Goal: Task Accomplishment & Management: Manage account settings

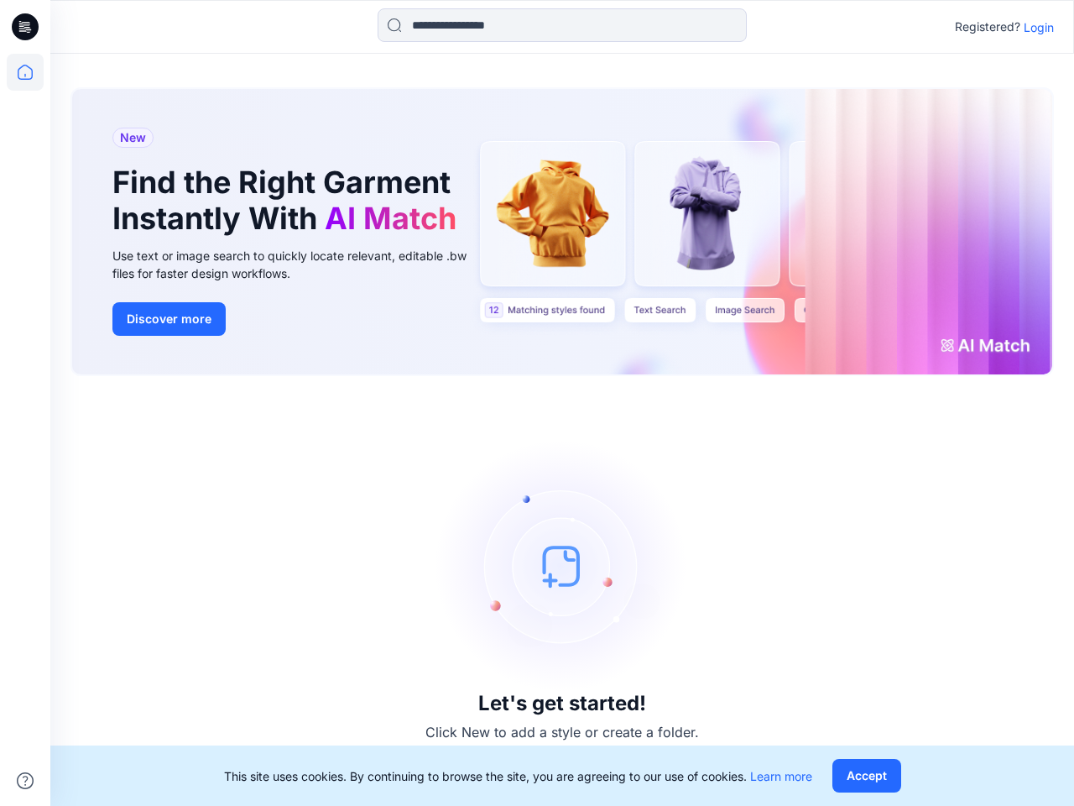
click at [537, 403] on div "Let's get started! Click New to add a style or create a folder." at bounding box center [562, 590] width 984 height 389
click at [26, 27] on icon at bounding box center [27, 27] width 7 height 1
click at [25, 72] on icon at bounding box center [25, 72] width 37 height 37
click at [25, 781] on icon at bounding box center [25, 780] width 17 height 17
click at [562, 25] on input at bounding box center [562, 25] width 369 height 34
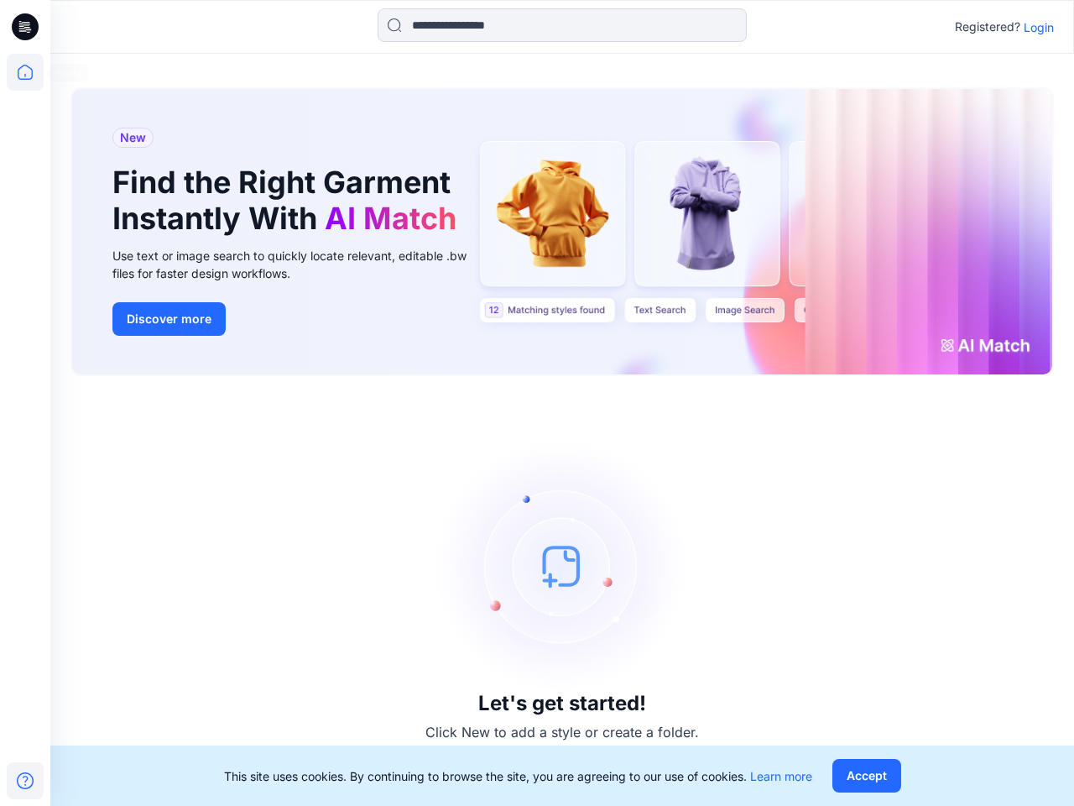
click at [1039, 27] on p "Login" at bounding box center [1039, 27] width 30 height 18
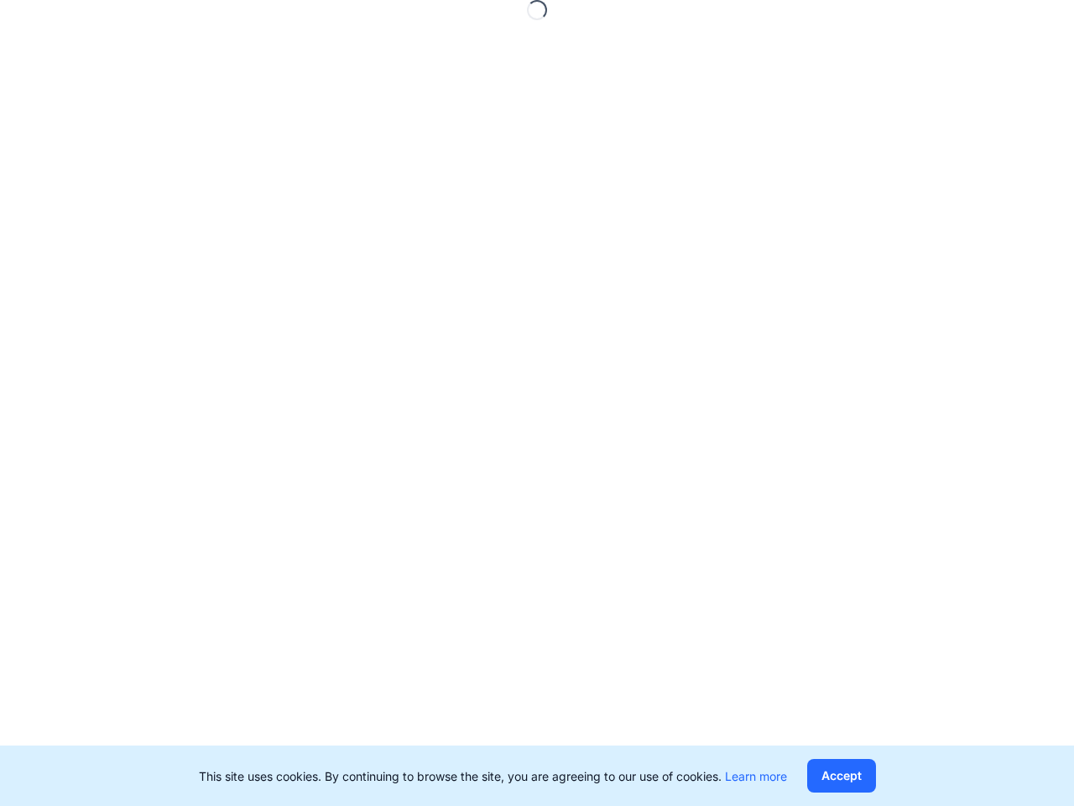
click at [866, 775] on button "Accept" at bounding box center [841, 776] width 69 height 34
